Goal: Transaction & Acquisition: Purchase product/service

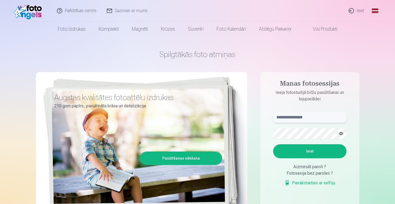
click at [306, 120] on input "text" at bounding box center [309, 117] width 73 height 11
click at [339, 133] on button "button" at bounding box center [341, 134] width 10 height 10
click at [337, 153] on button "Ieiet" at bounding box center [309, 152] width 73 height 14
click at [303, 116] on input "**********" at bounding box center [309, 117] width 73 height 11
type input "**********"
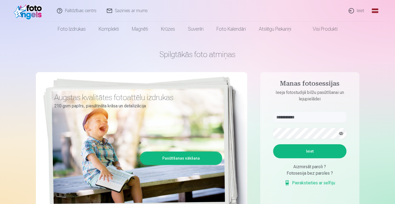
click at [300, 150] on button "Ieiet" at bounding box center [309, 152] width 73 height 14
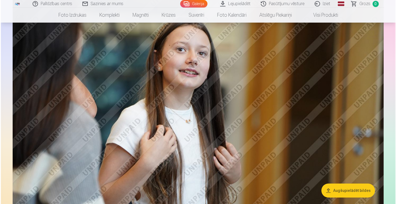
scroll to position [641, 0]
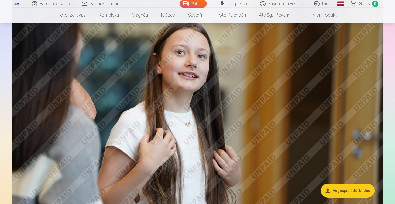
click at [231, 109] on img at bounding box center [197, 107] width 371 height 248
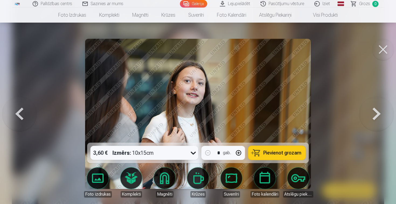
click at [377, 115] on button at bounding box center [377, 114] width 35 height 47
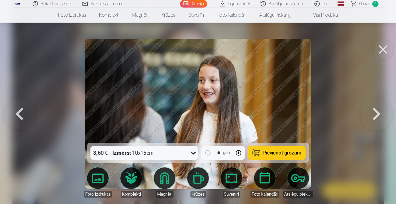
click at [376, 115] on button at bounding box center [377, 114] width 35 height 47
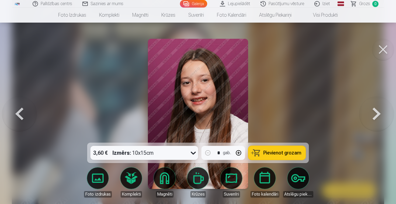
click at [105, 95] on div at bounding box center [198, 102] width 396 height 204
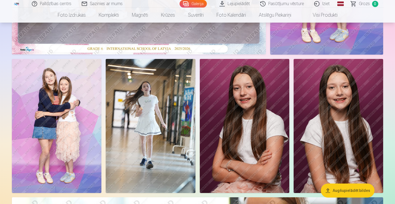
scroll to position [176, 0]
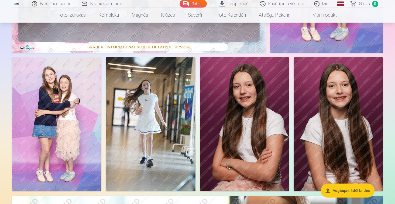
click at [145, 112] on img at bounding box center [151, 124] width 90 height 135
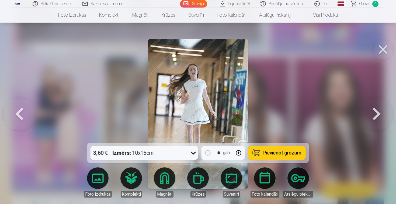
click at [310, 112] on div at bounding box center [198, 102] width 396 height 204
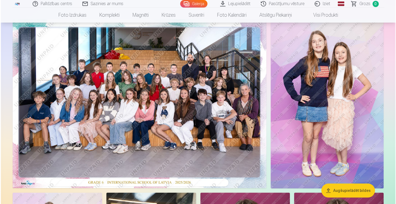
scroll to position [39, 0]
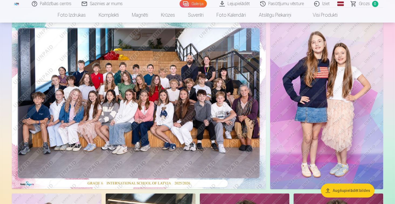
click at [169, 112] on img at bounding box center [139, 104] width 254 height 169
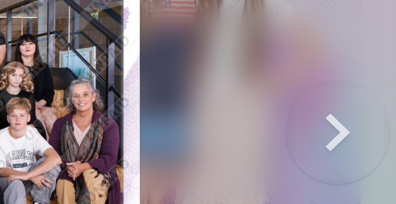
click at [367, 115] on button at bounding box center [377, 114] width 35 height 47
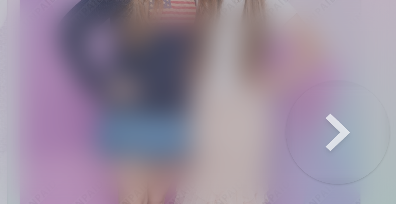
click at [370, 115] on button at bounding box center [377, 114] width 35 height 47
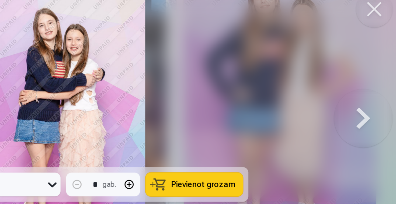
click at [388, 117] on button at bounding box center [377, 114] width 35 height 47
